Goal: Check status: Check status

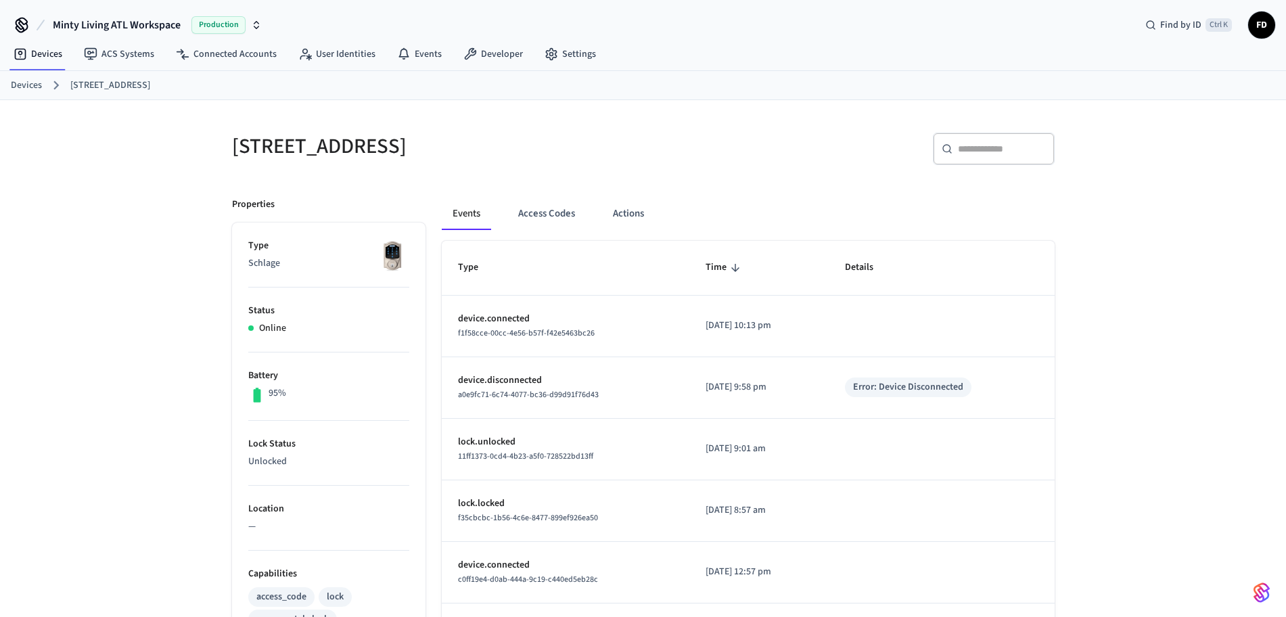
click at [26, 84] on link "Devices" at bounding box center [26, 85] width 31 height 14
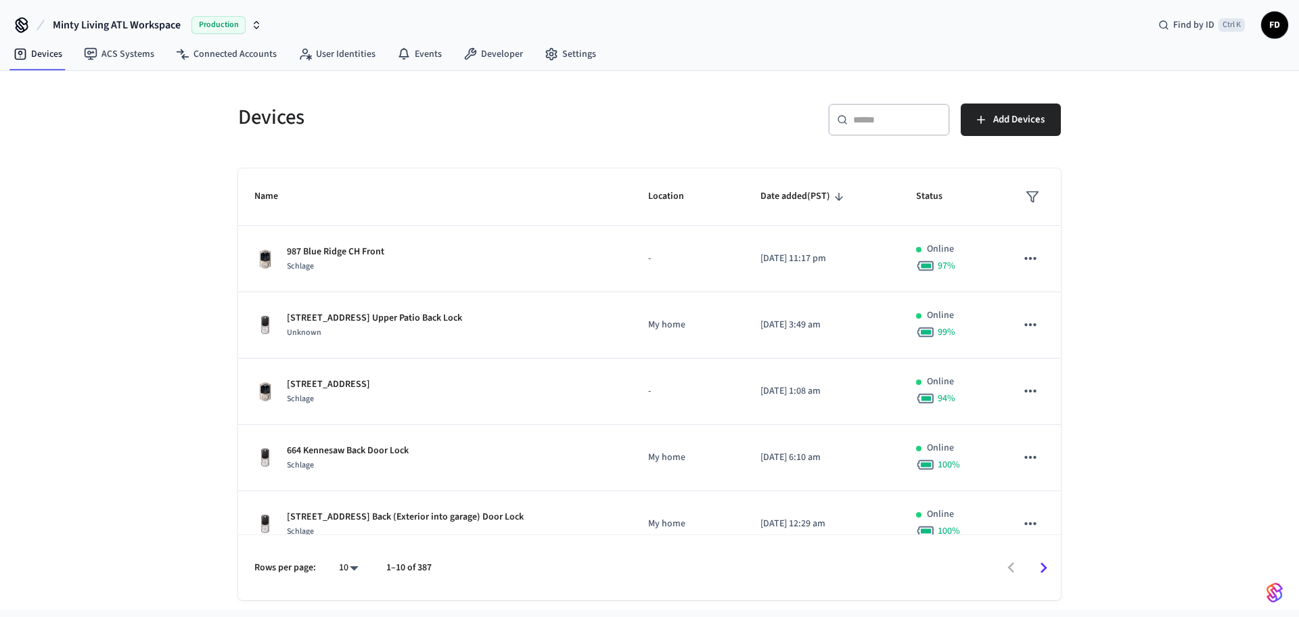
click at [875, 133] on div "​ ​" at bounding box center [889, 120] width 122 height 32
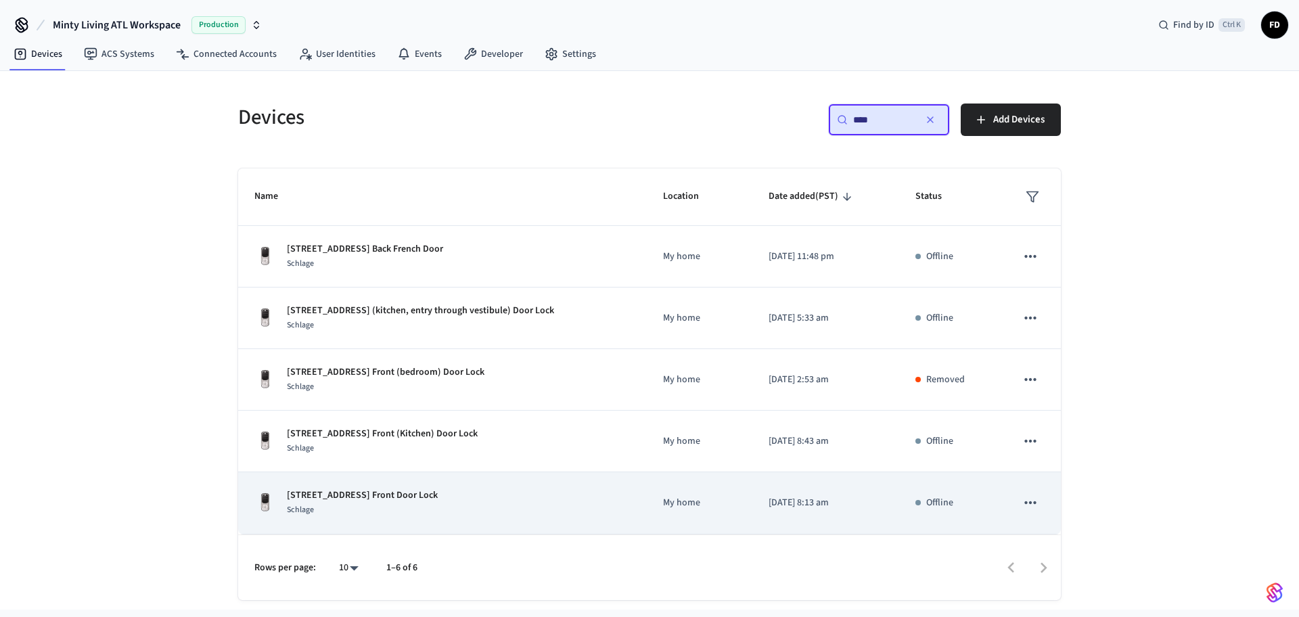
type input "***"
click at [547, 482] on td "[STREET_ADDRESS] Front Door Lock Schlage" at bounding box center [442, 503] width 409 height 62
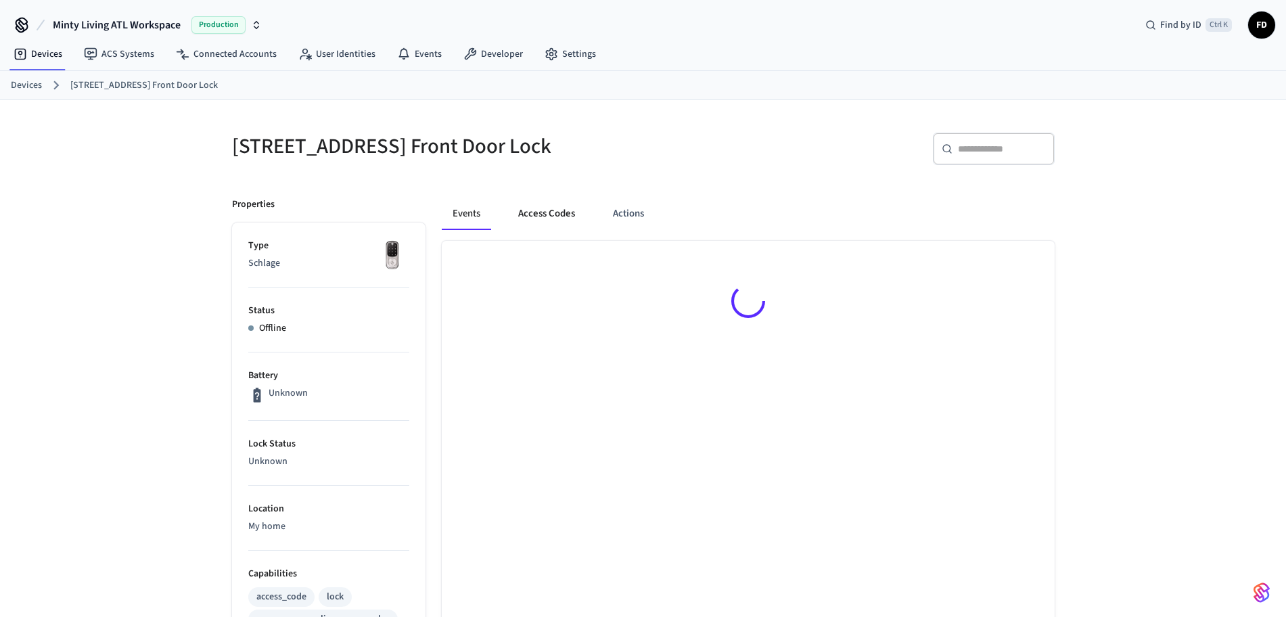
click at [553, 218] on button "Access Codes" at bounding box center [546, 214] width 78 height 32
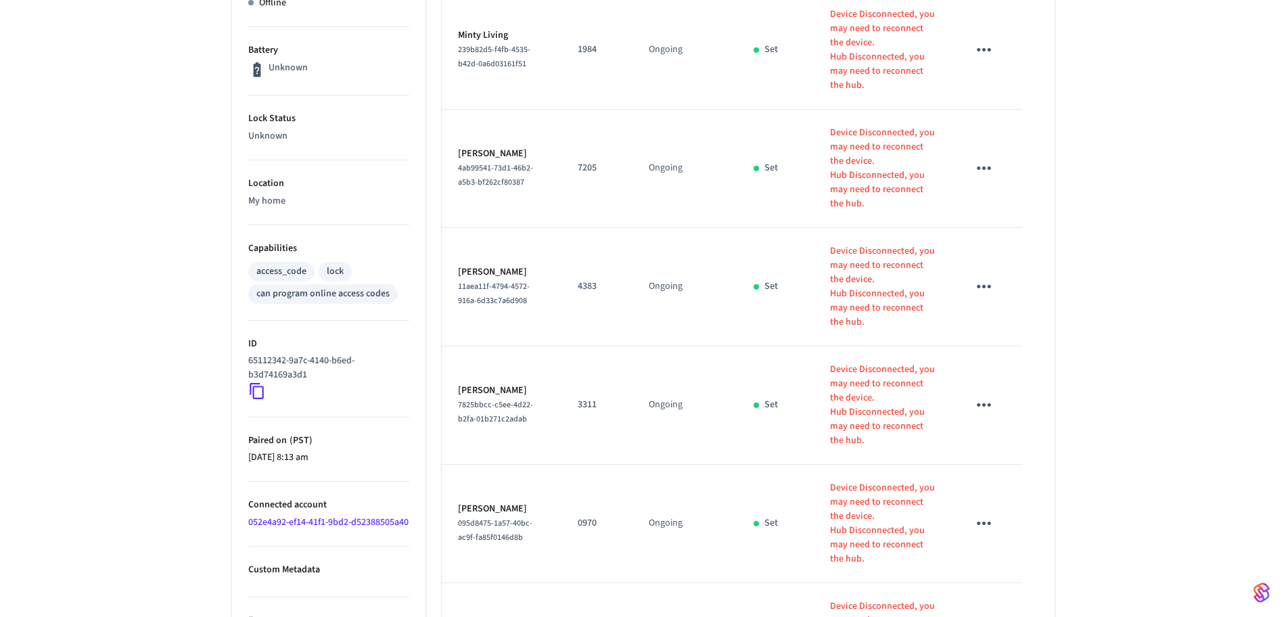
scroll to position [416, 0]
